Goal: Task Accomplishment & Management: Manage account settings

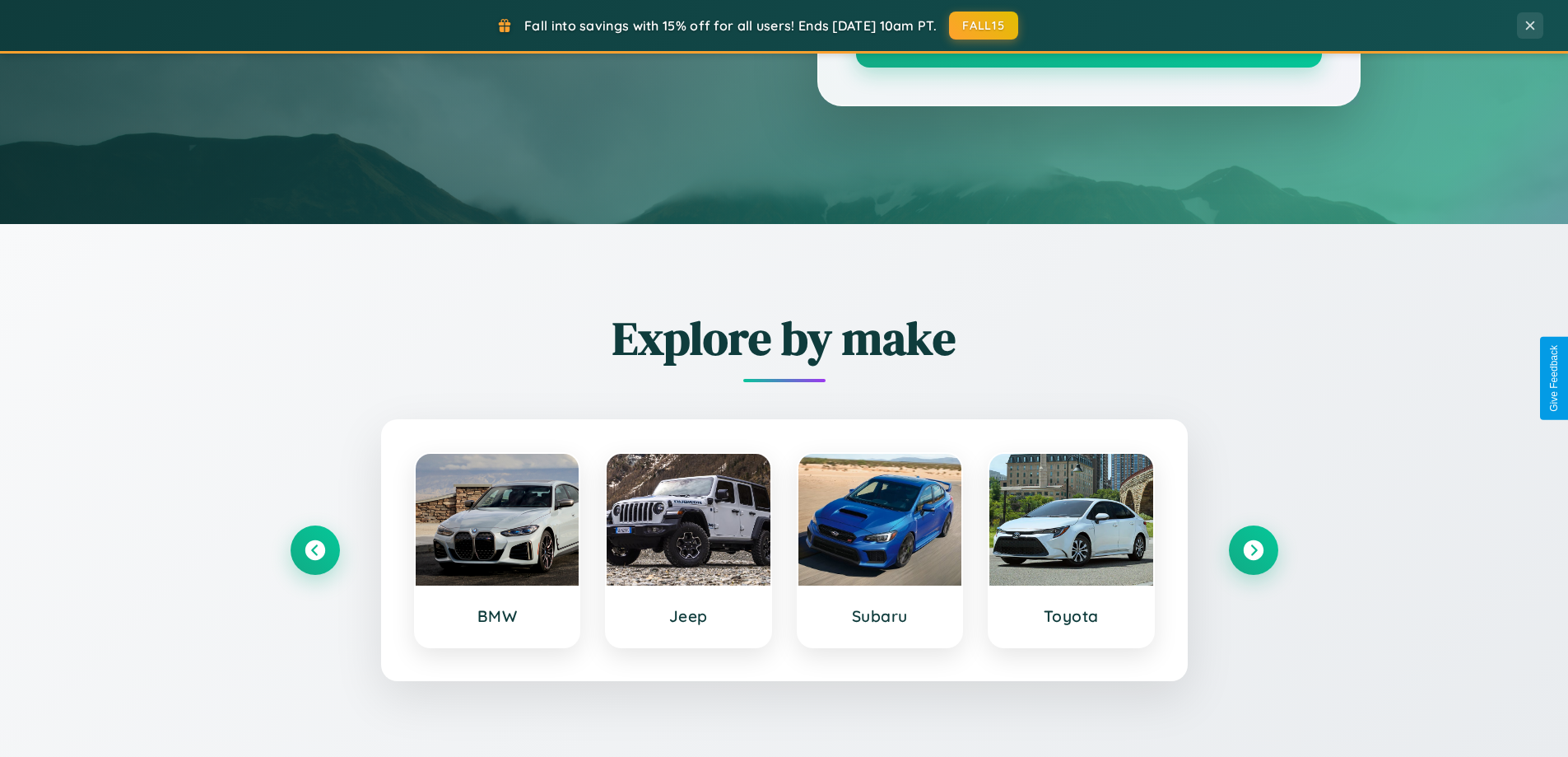
scroll to position [1133, 0]
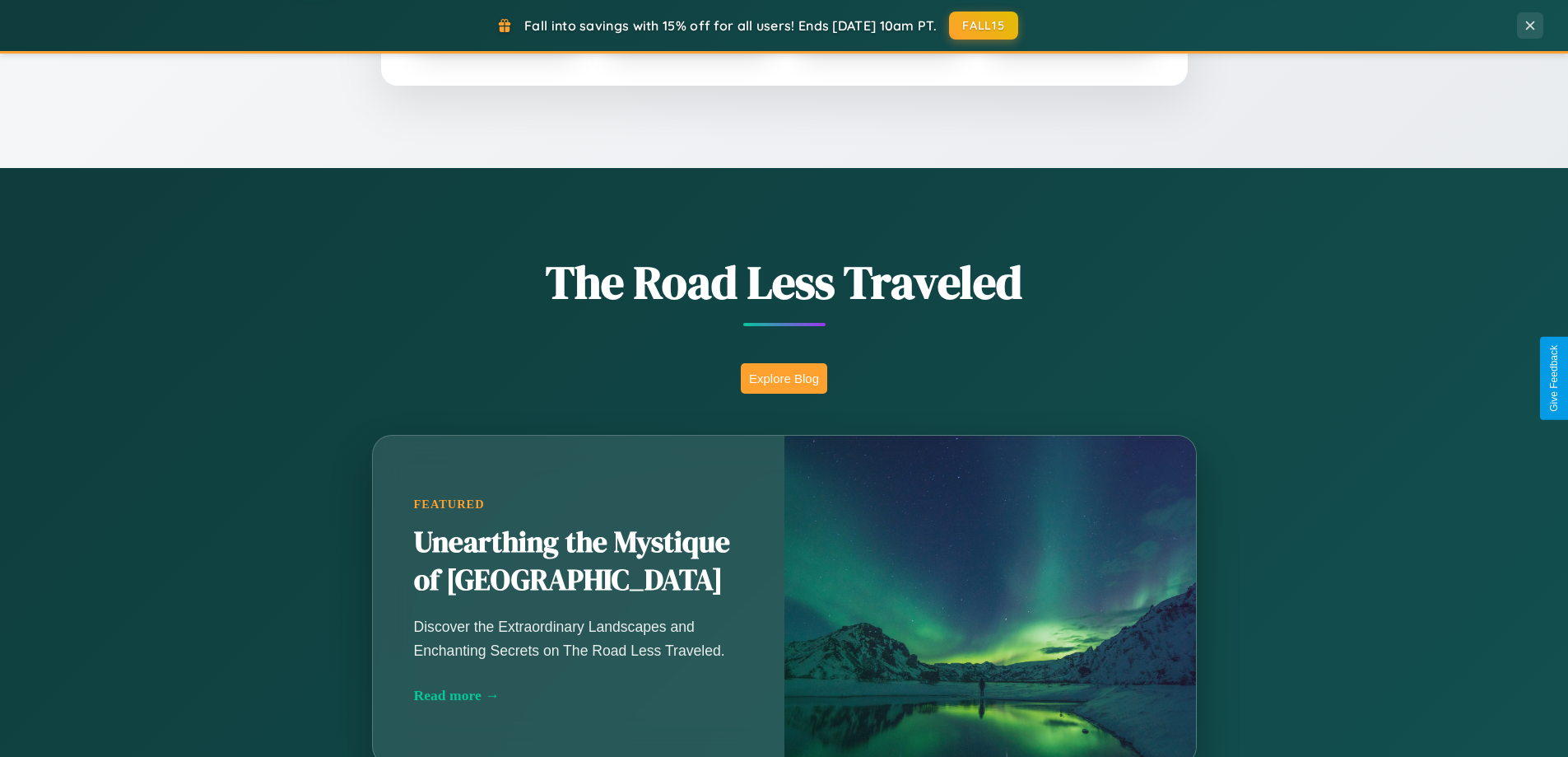
click at [784, 378] on button "Explore Blog" at bounding box center [784, 378] width 86 height 30
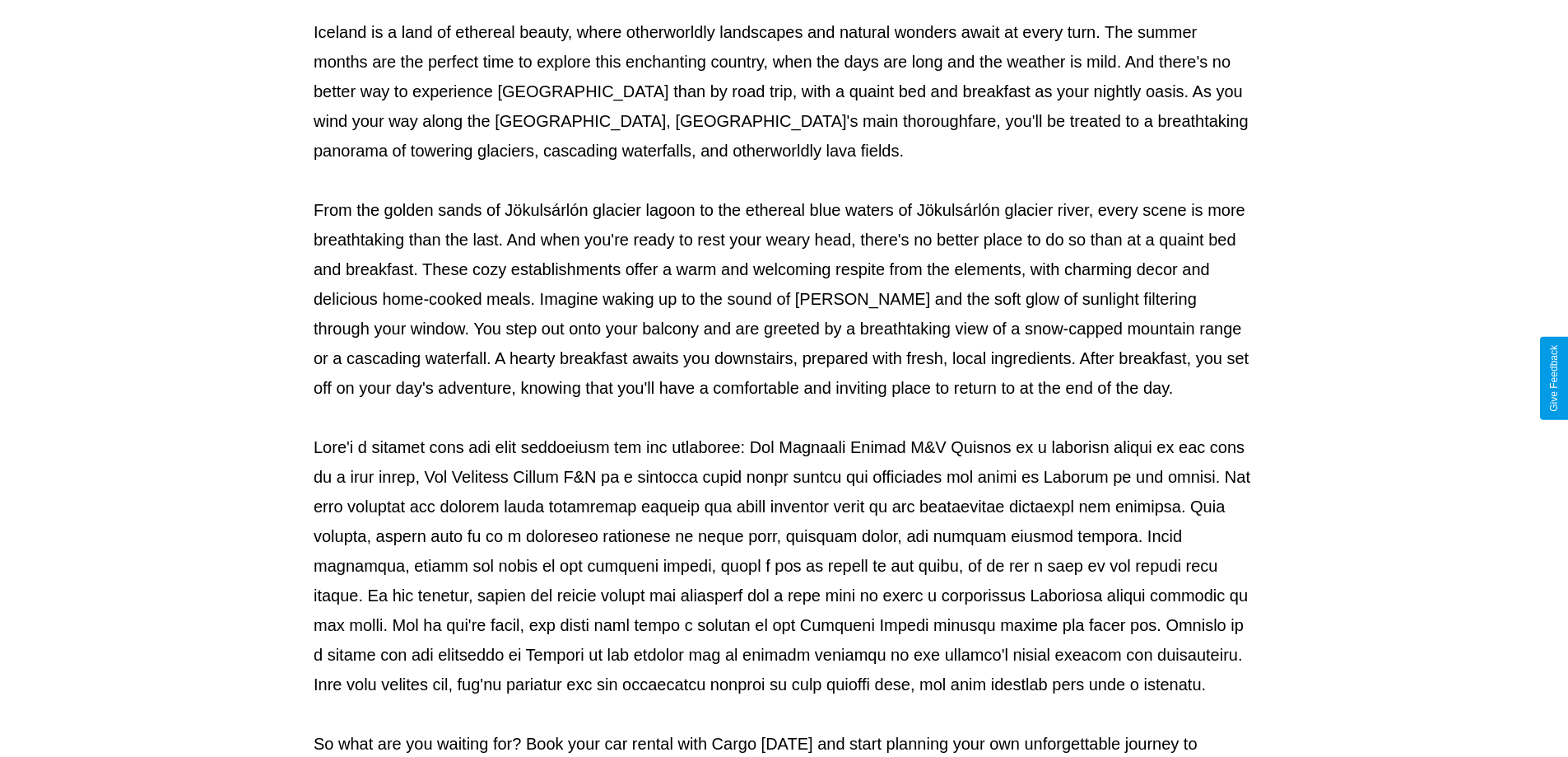
scroll to position [533, 0]
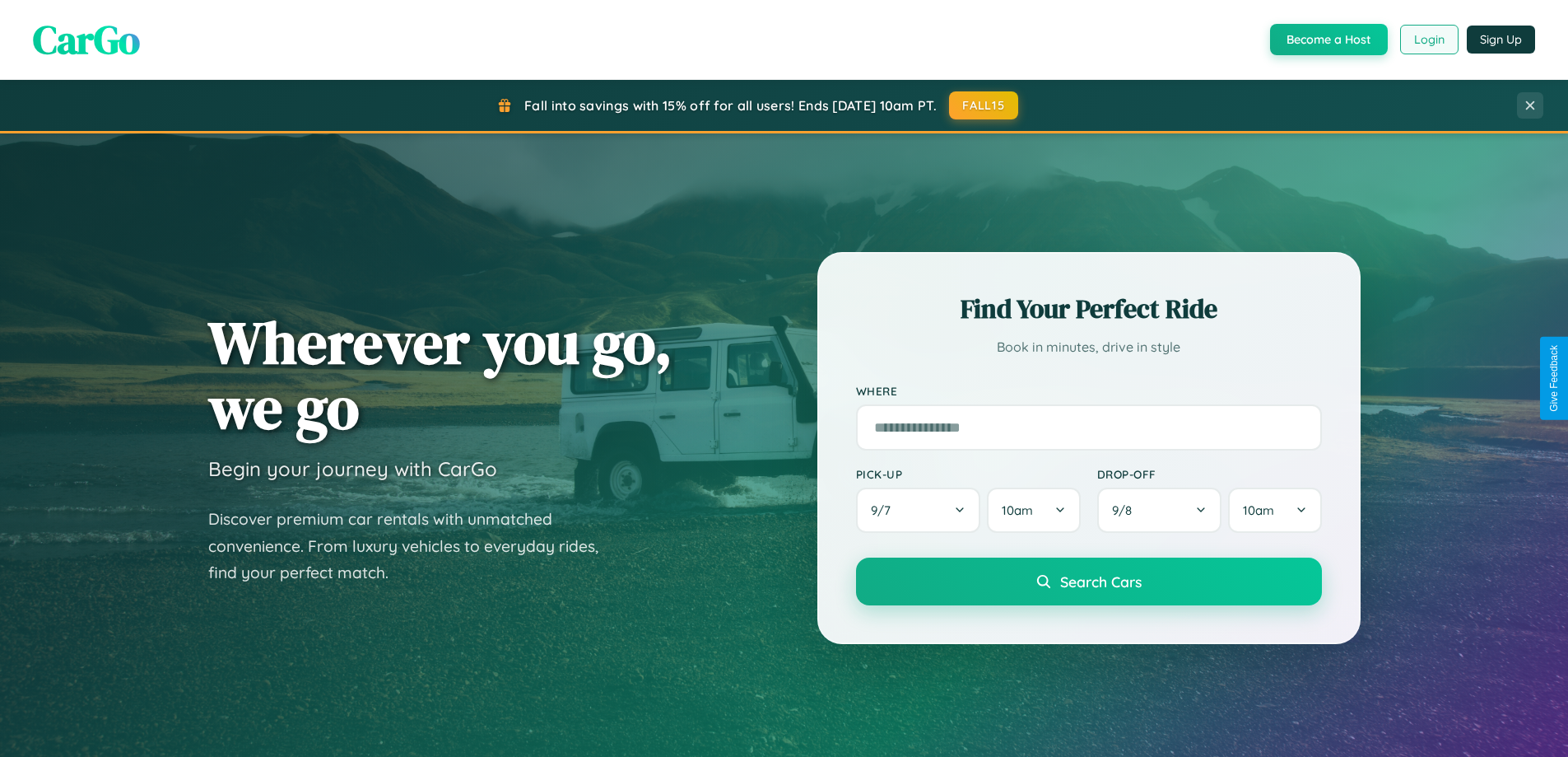
click at [1428, 40] on button "Login" at bounding box center [1429, 39] width 58 height 30
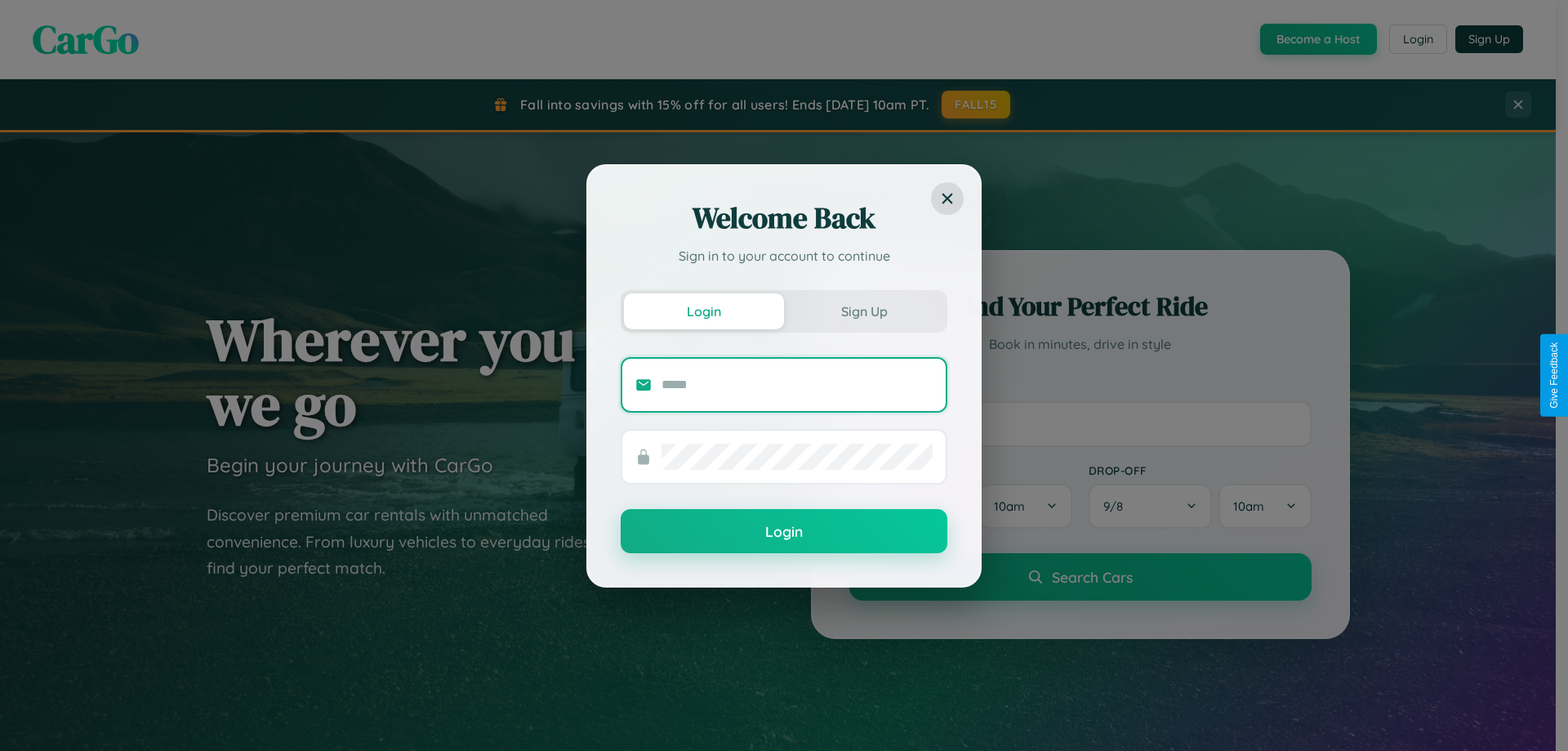
click at [797, 384] on input "text" at bounding box center [797, 384] width 271 height 26
type input "**********"
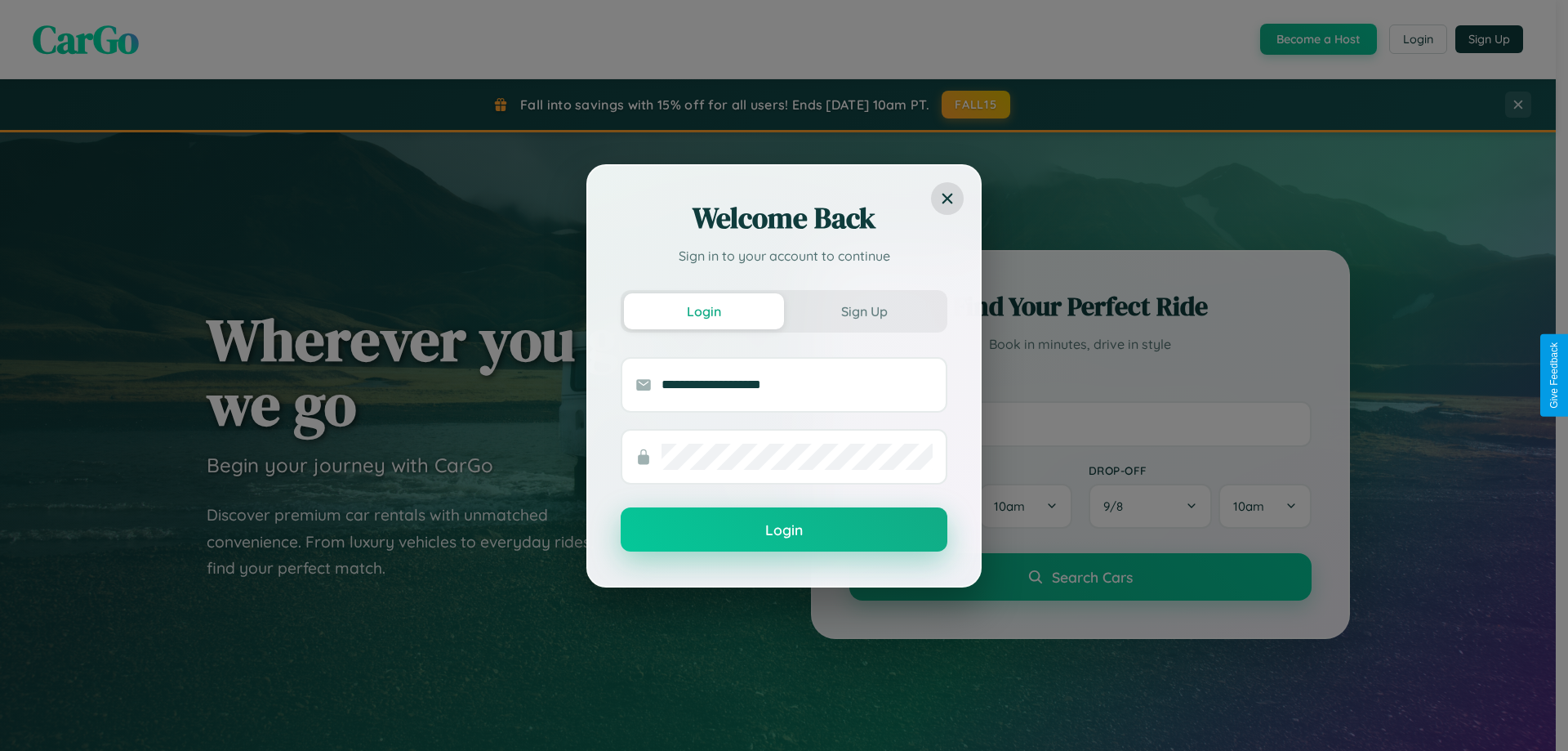
click at [784, 530] on button "Login" at bounding box center [784, 529] width 326 height 44
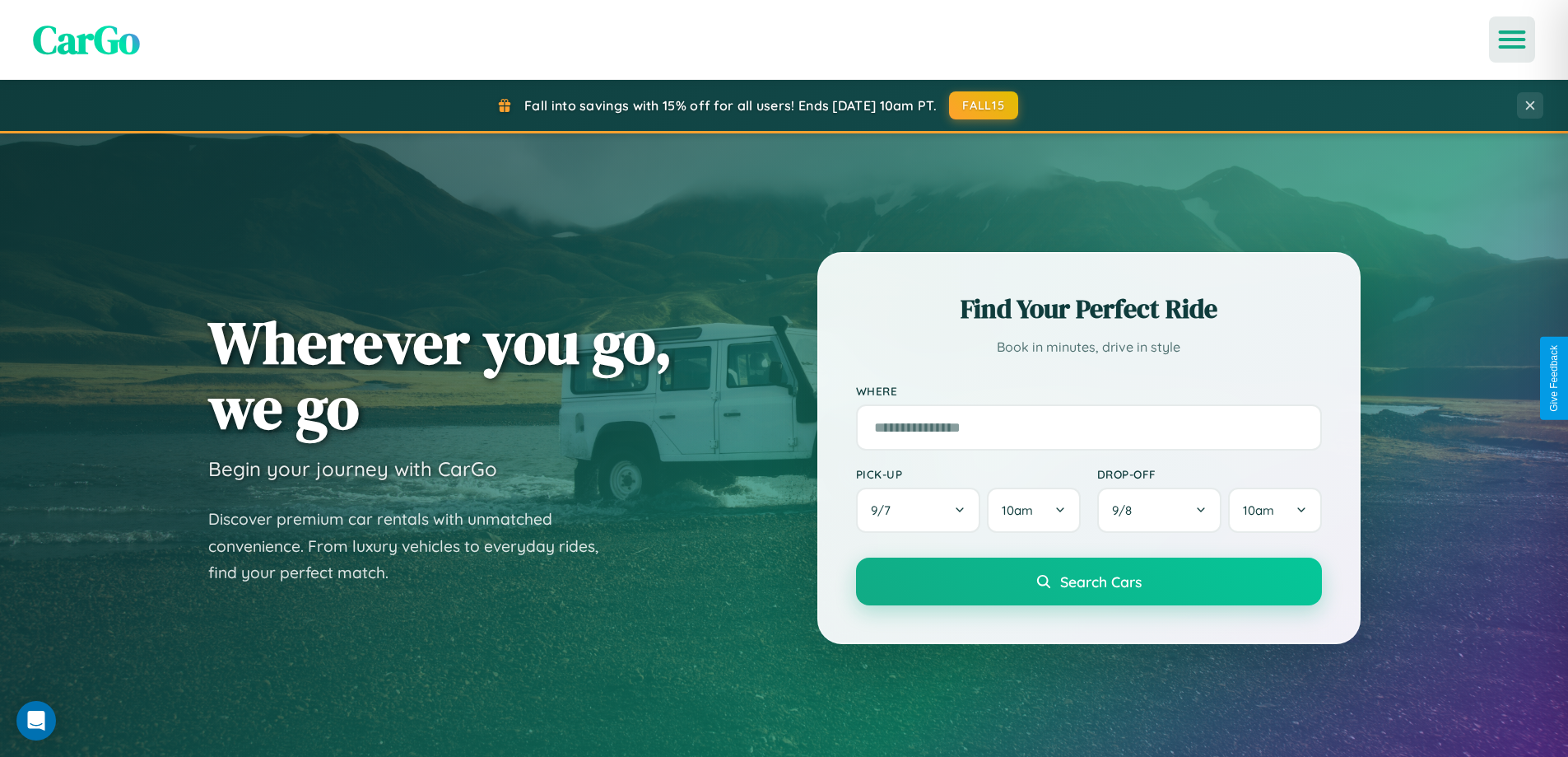
click at [1512, 40] on icon "Open menu" at bounding box center [1513, 40] width 24 height 15
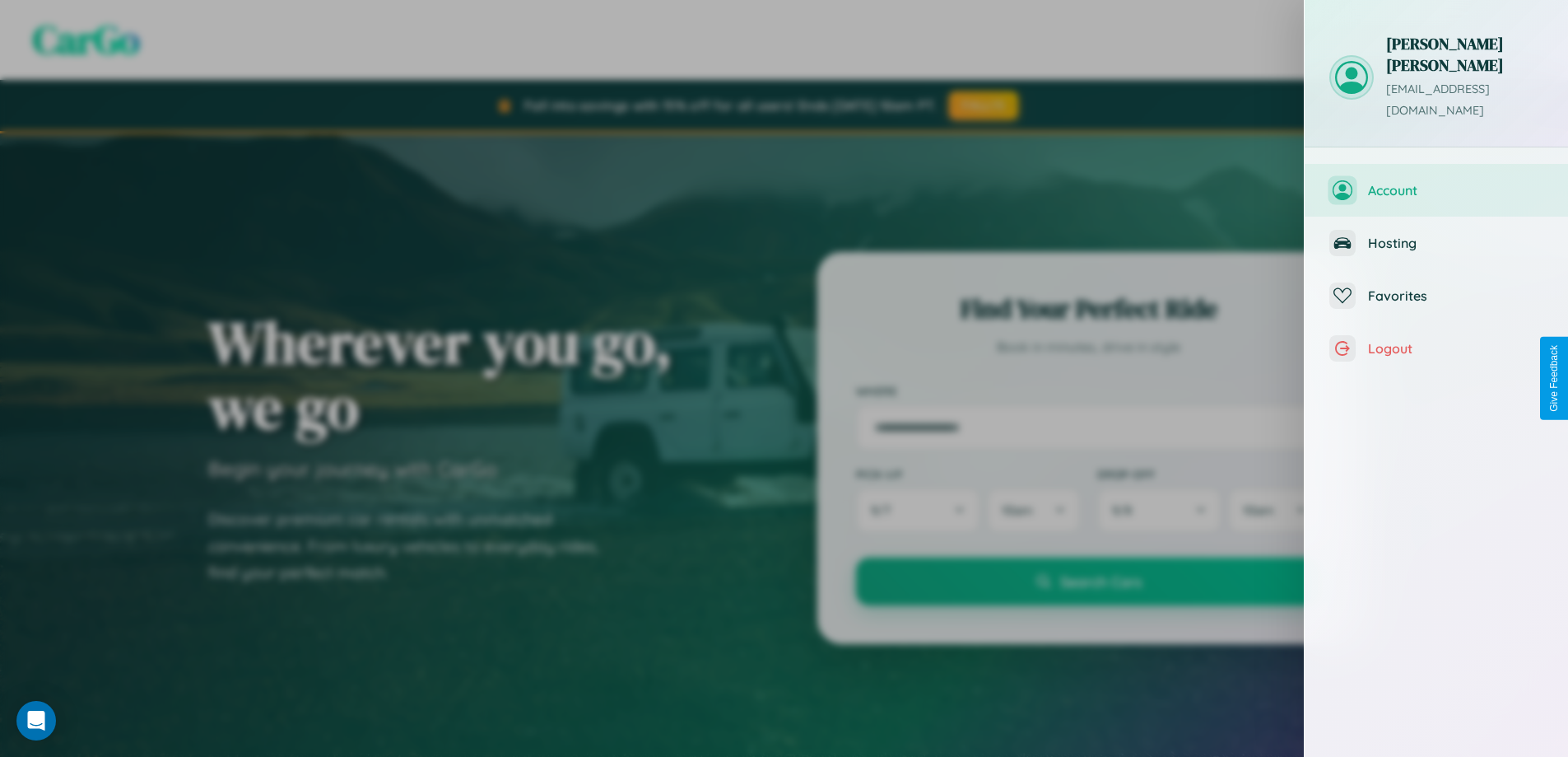
click at [1437, 182] on span "Account" at bounding box center [1456, 189] width 175 height 16
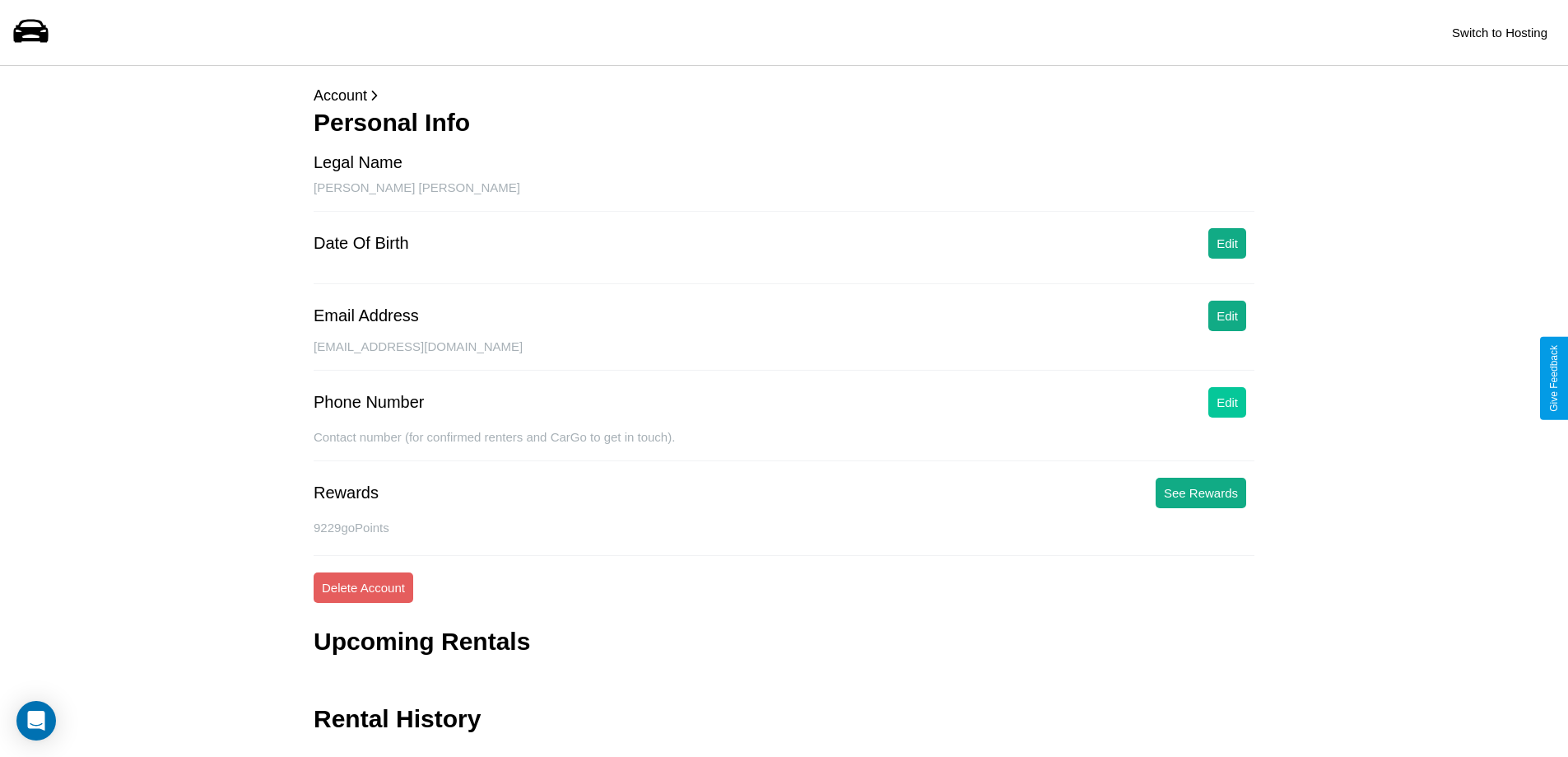
click at [1227, 402] on button "Edit" at bounding box center [1227, 403] width 38 height 30
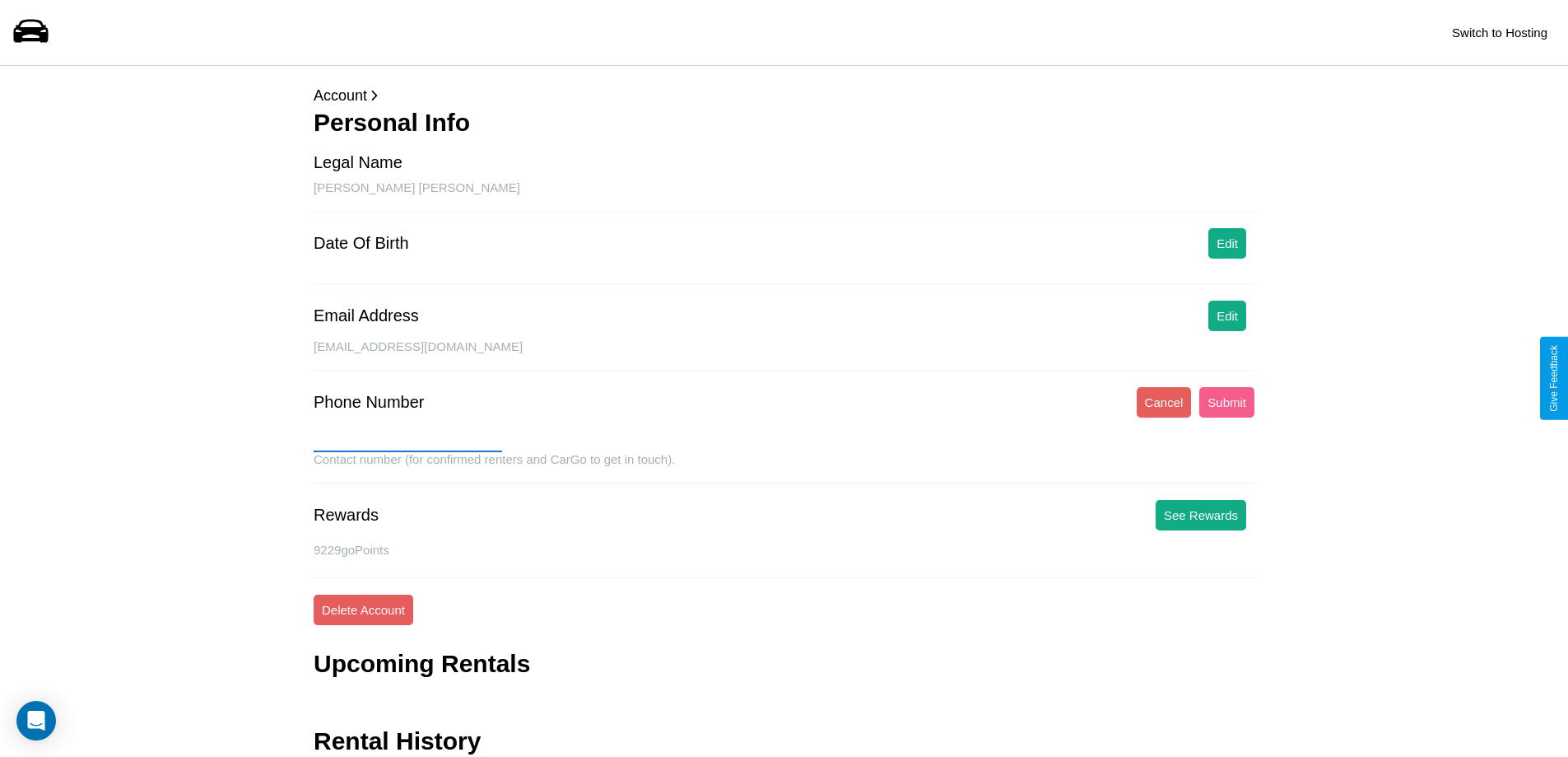
click at [408, 439] on input "text" at bounding box center [408, 438] width 189 height 26
type input "**********"
click at [1226, 402] on button "Submit" at bounding box center [1226, 403] width 55 height 30
